Goal: Task Accomplishment & Management: Manage account settings

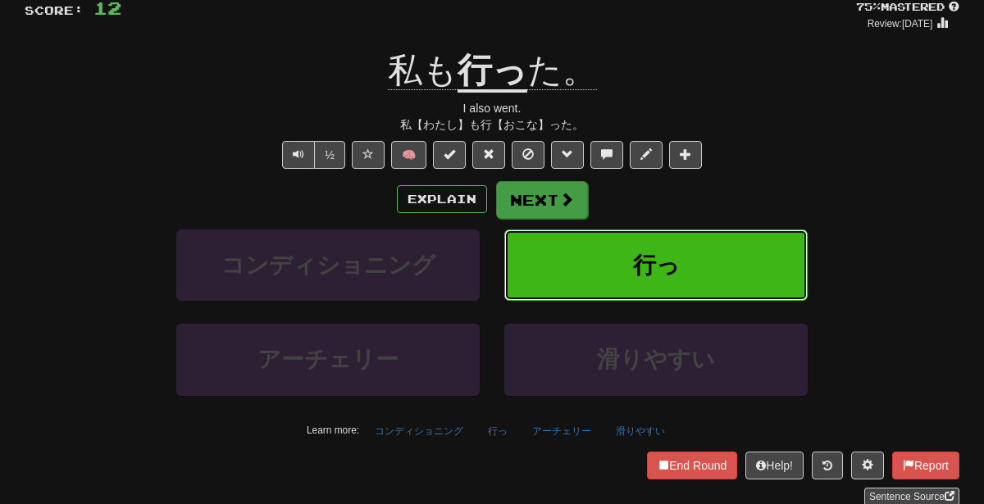
scroll to position [150, 0]
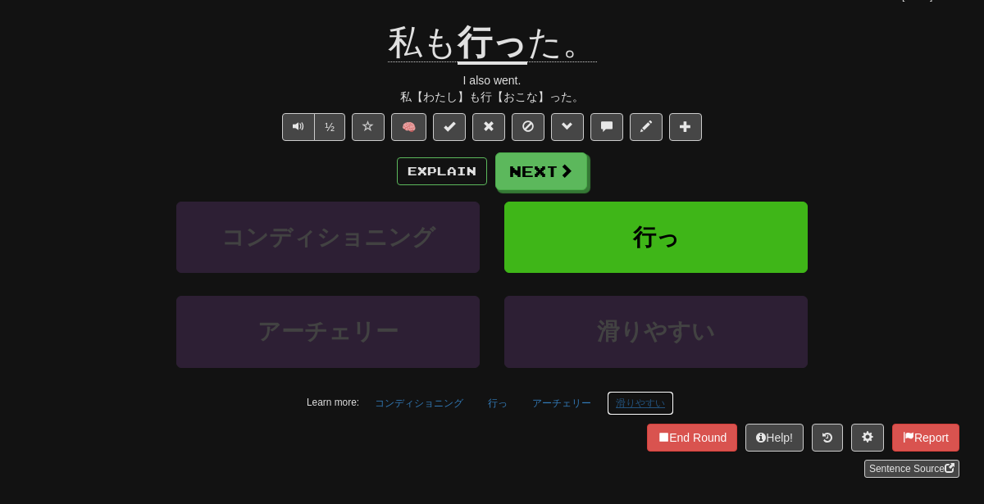
click at [634, 391] on button "滑りやすい" at bounding box center [640, 403] width 67 height 25
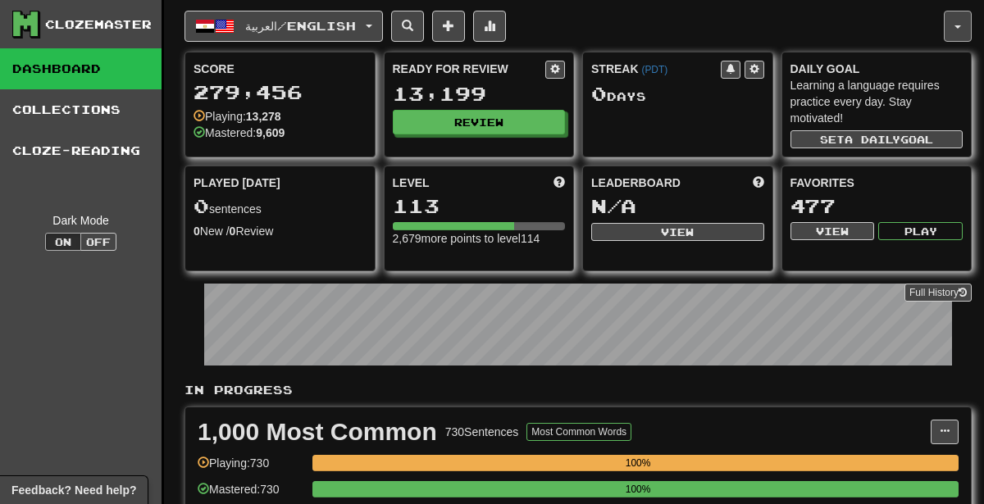
click at [962, 22] on button "button" at bounding box center [958, 26] width 28 height 31
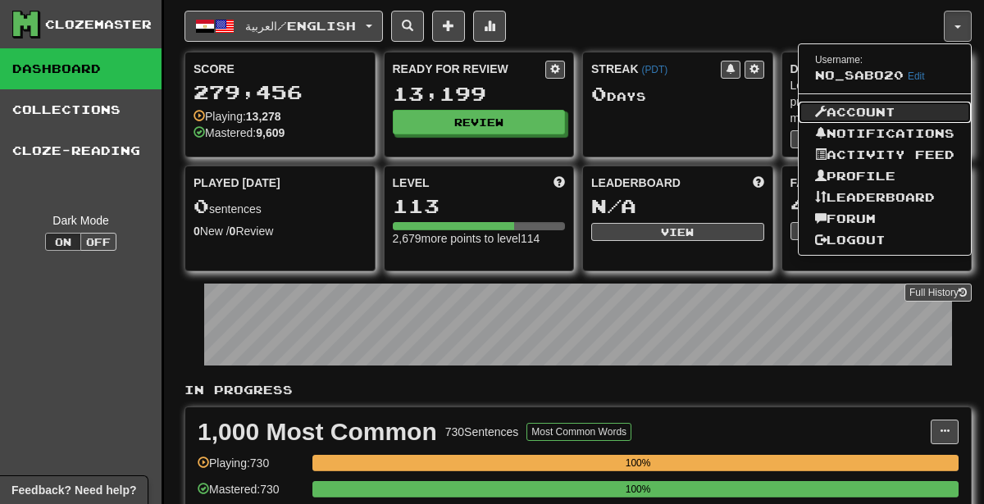
click at [895, 107] on link "Account" at bounding box center [885, 112] width 172 height 21
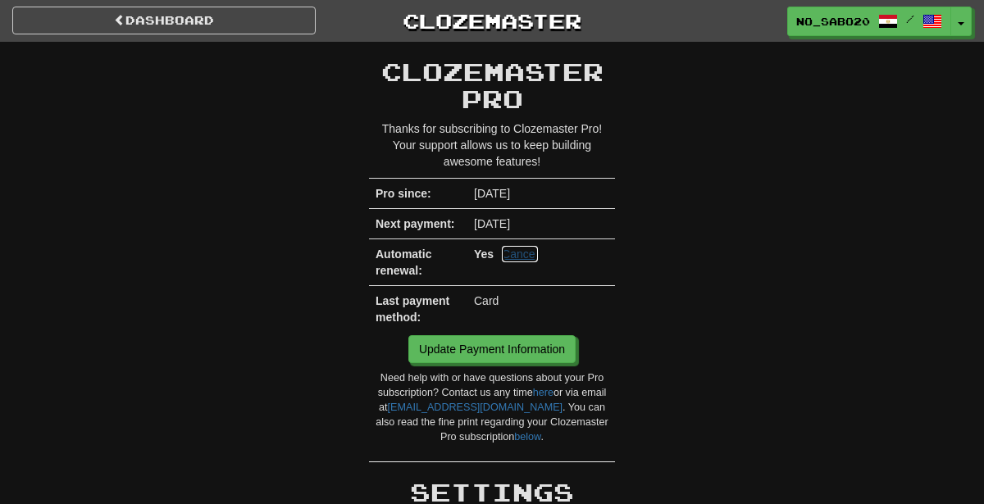
click at [518, 254] on link "Cancel" at bounding box center [520, 254] width 36 height 16
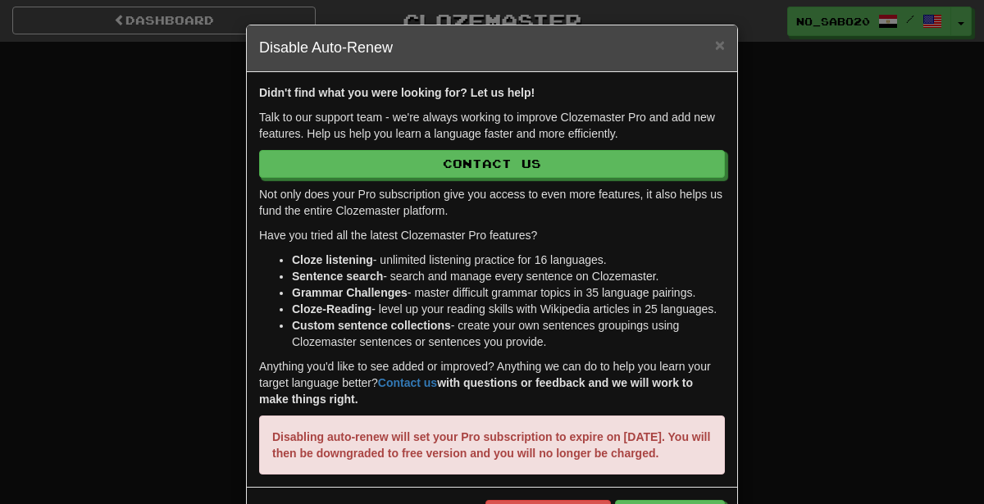
scroll to position [75, 0]
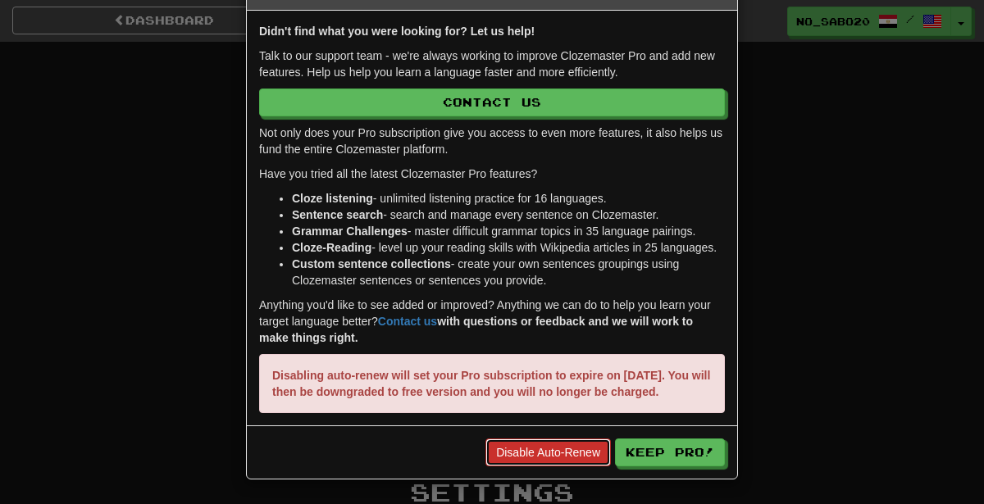
click at [555, 454] on link "Disable Auto-Renew" at bounding box center [549, 453] width 126 height 28
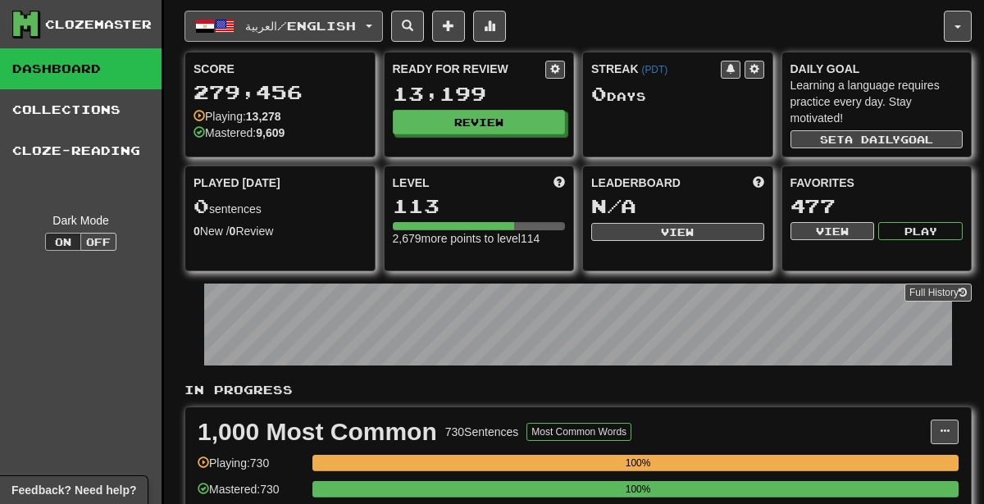
click at [307, 33] on button "العربية / English" at bounding box center [284, 26] width 199 height 31
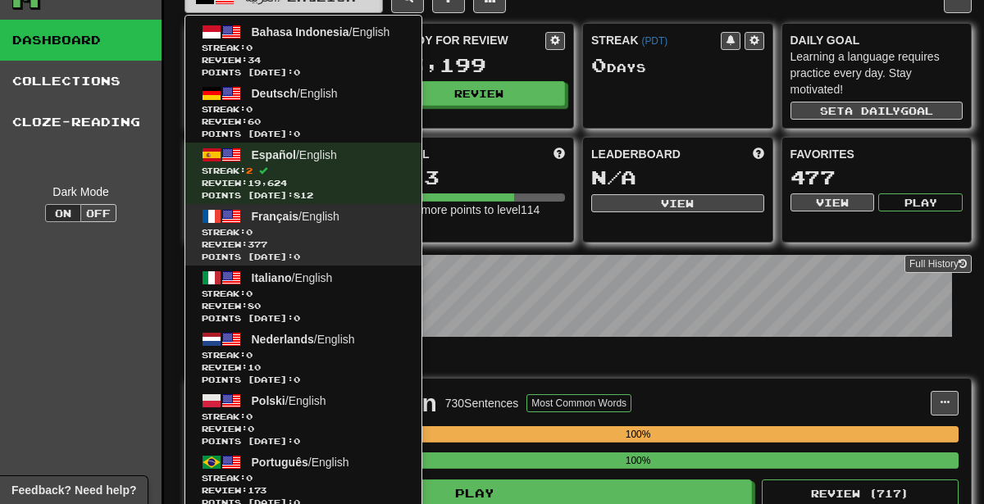
scroll to position [32, 0]
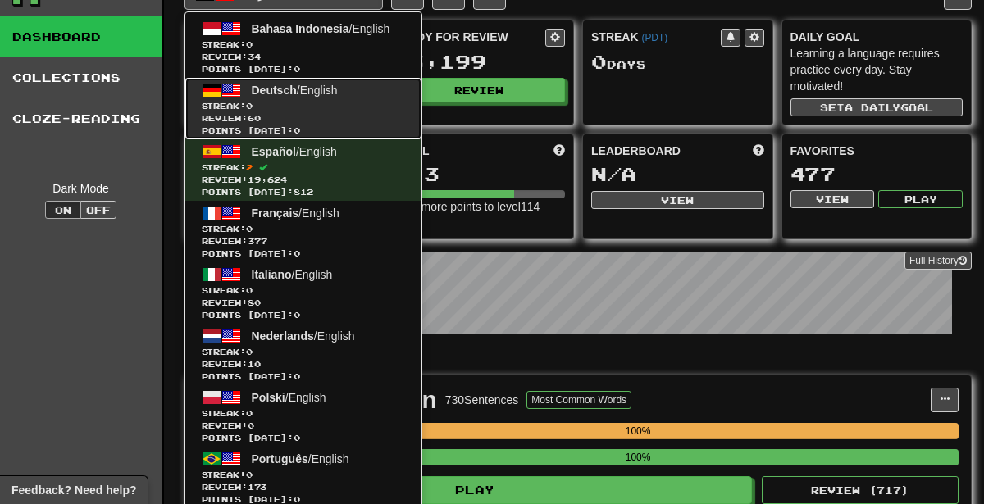
click at [357, 118] on span "Review: 60" at bounding box center [303, 118] width 203 height 12
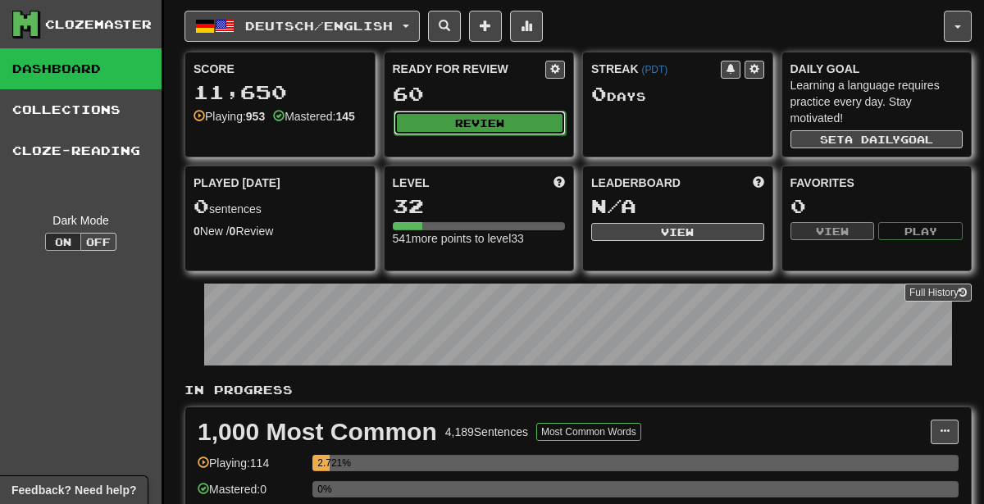
click at [525, 114] on button "Review" at bounding box center [480, 123] width 173 height 25
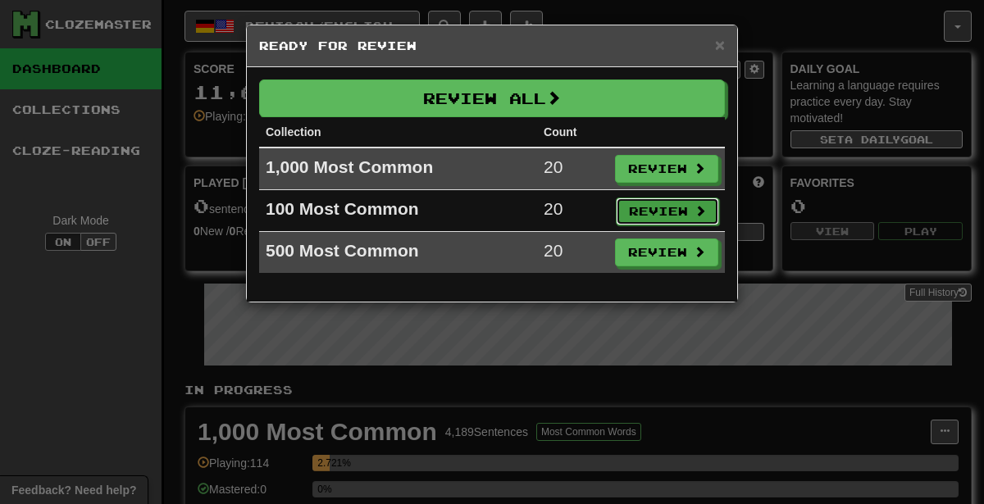
click at [672, 211] on button "Review" at bounding box center [667, 212] width 103 height 28
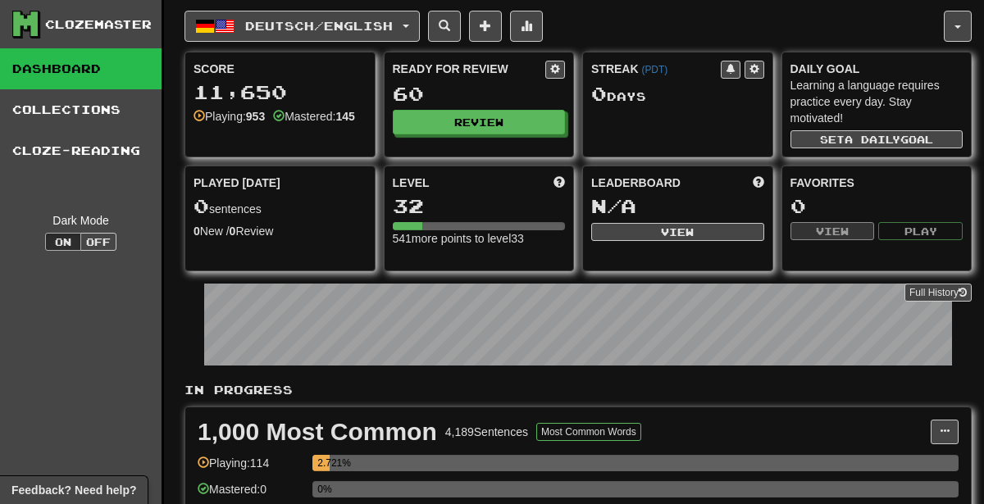
select select "********"
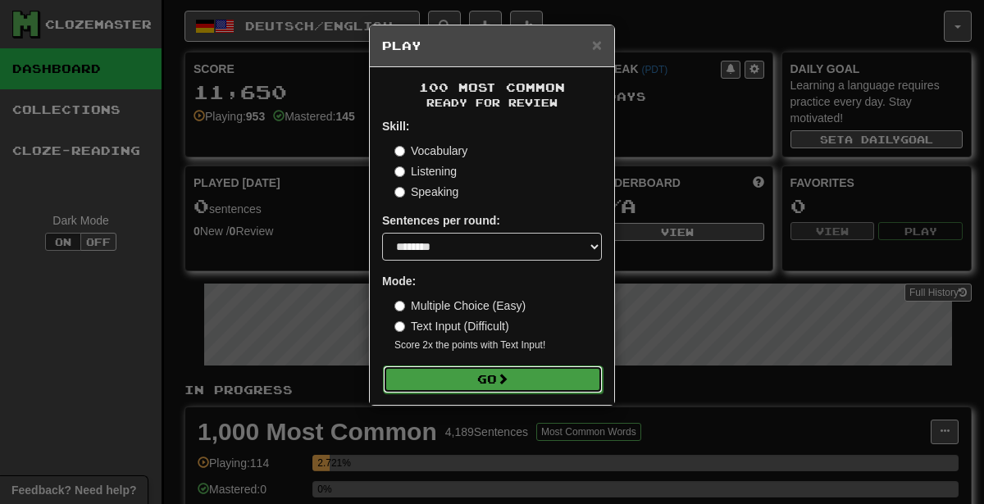
click at [569, 381] on button "Go" at bounding box center [493, 380] width 220 height 28
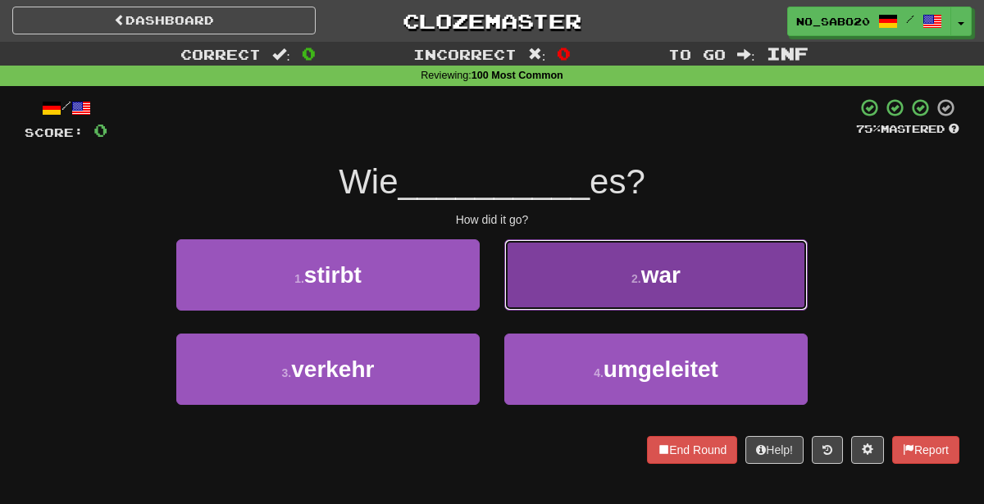
click at [572, 282] on button "2 . war" at bounding box center [656, 275] width 304 height 71
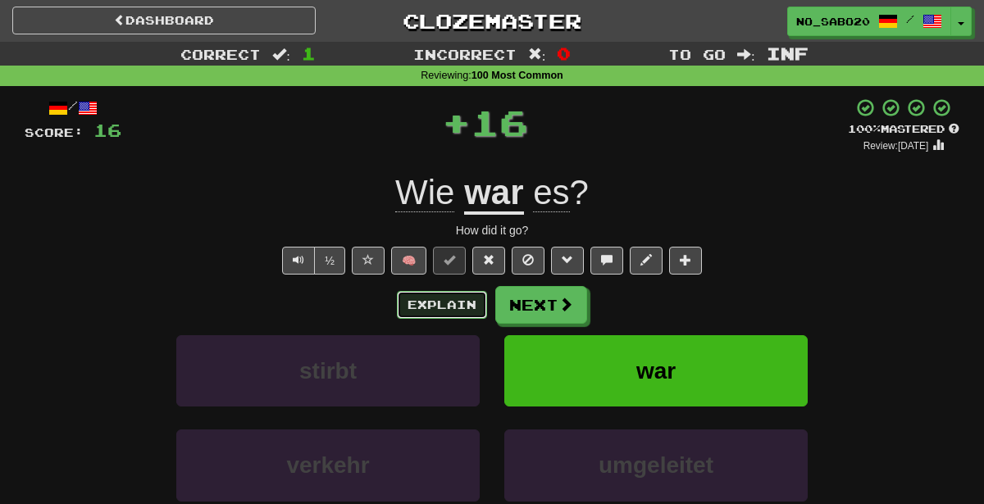
click at [443, 310] on button "Explain" at bounding box center [442, 305] width 90 height 28
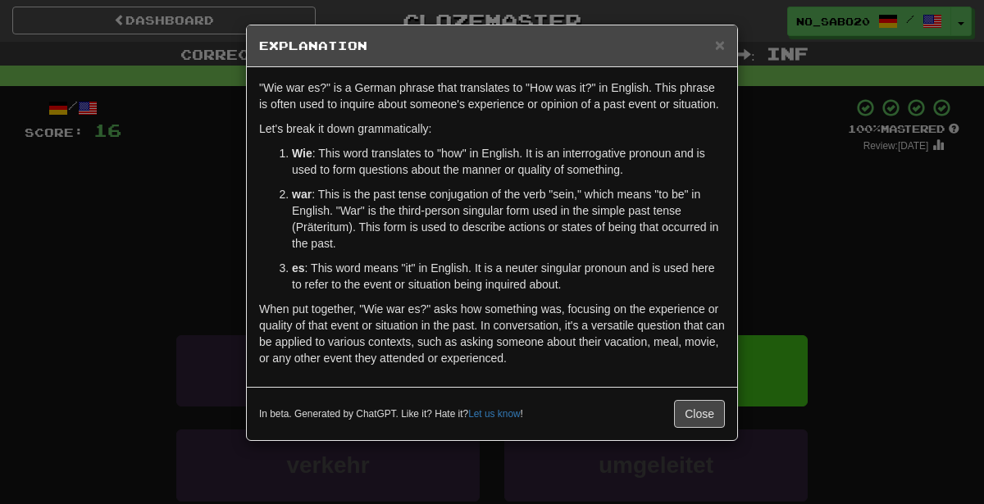
click at [906, 268] on div "× Explanation "Wie war es?" is a German phrase that translates to "How was it?"…" at bounding box center [492, 252] width 984 height 504
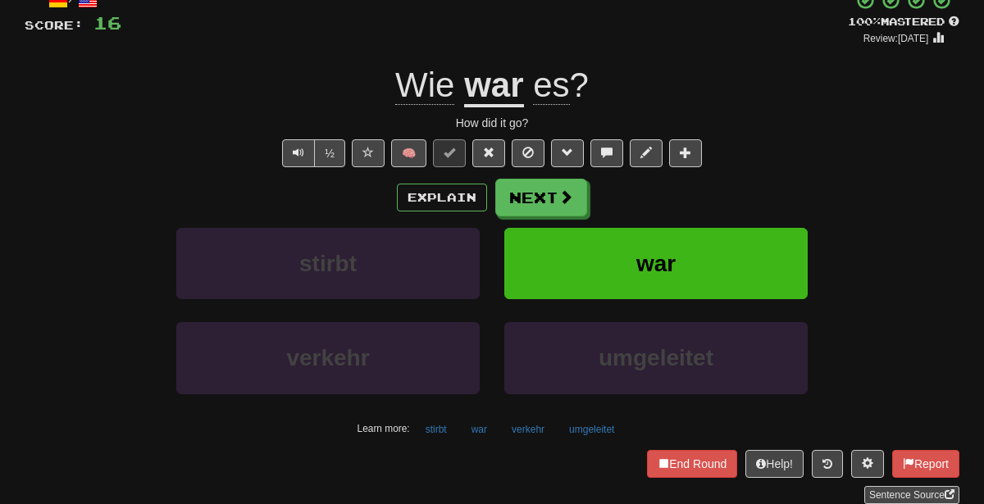
scroll to position [114, 0]
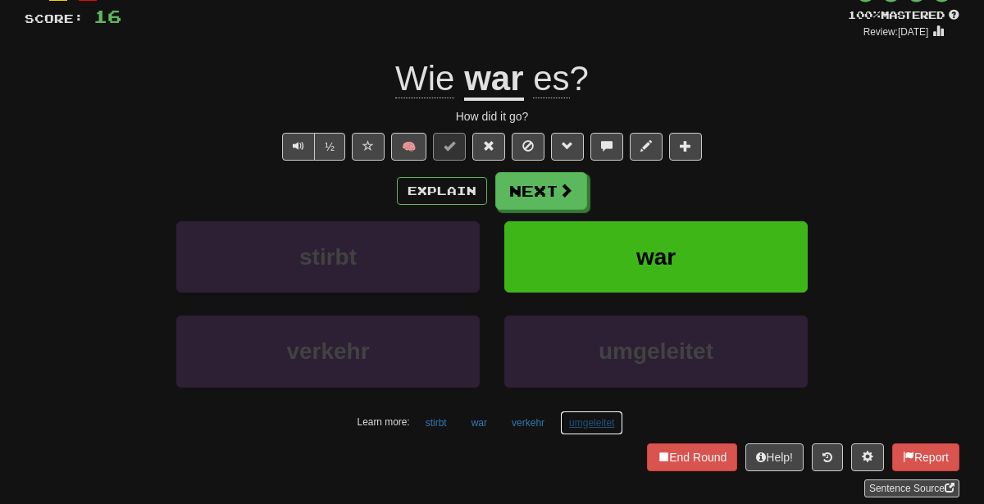
click at [600, 414] on button "umgeleitet" at bounding box center [591, 423] width 63 height 25
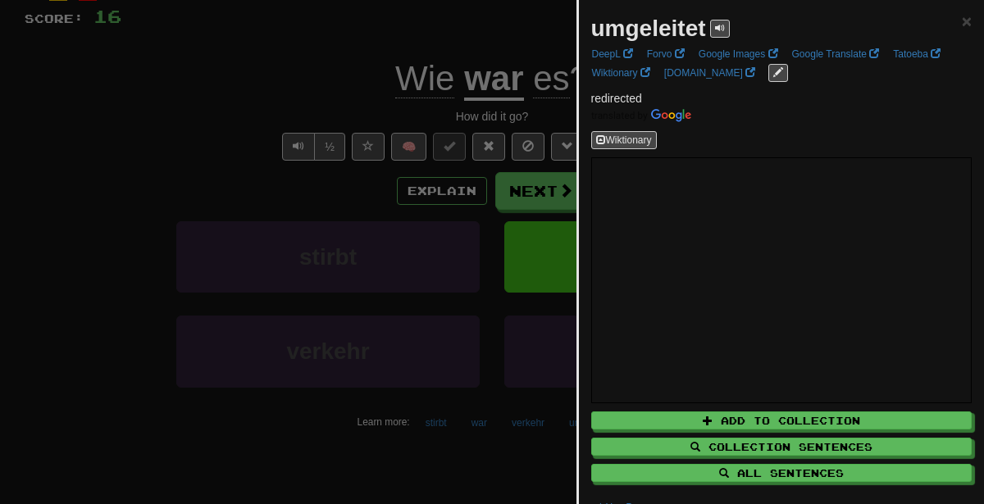
click at [541, 409] on div at bounding box center [492, 252] width 984 height 504
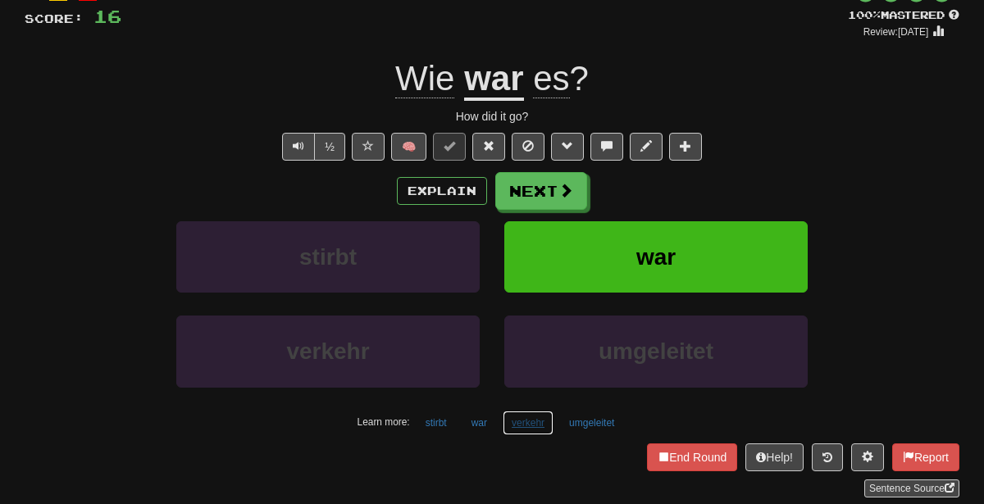
click at [524, 413] on button "verkehr" at bounding box center [528, 423] width 51 height 25
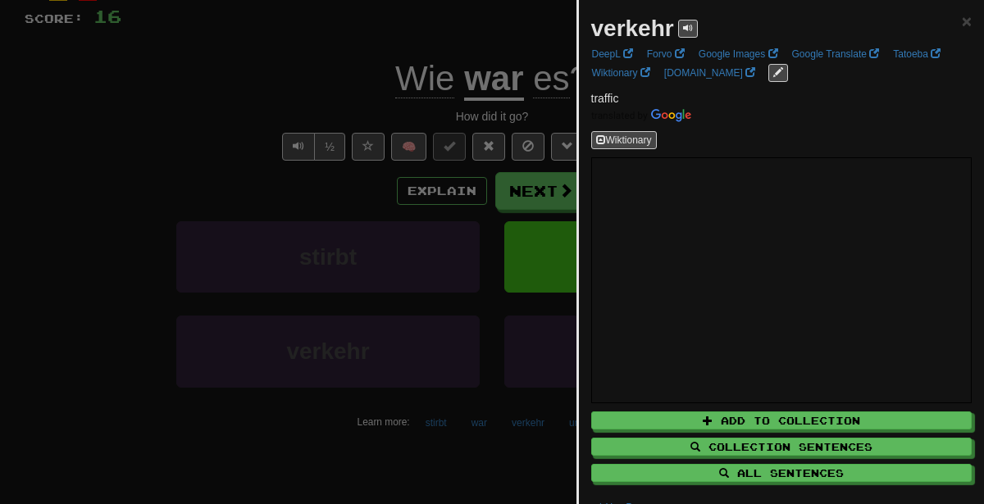
click at [399, 165] on div at bounding box center [492, 252] width 984 height 504
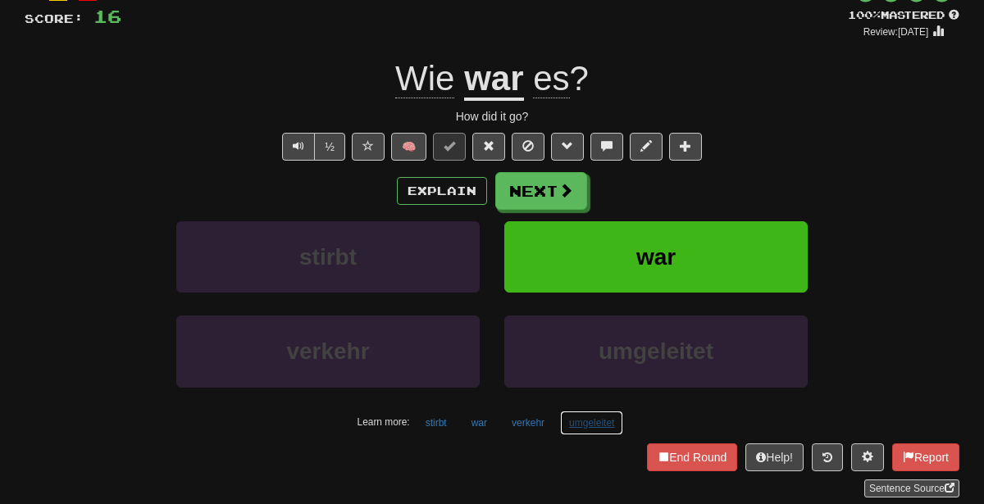
click at [604, 420] on button "umgeleitet" at bounding box center [591, 423] width 63 height 25
